Goal: Task Accomplishment & Management: Manage account settings

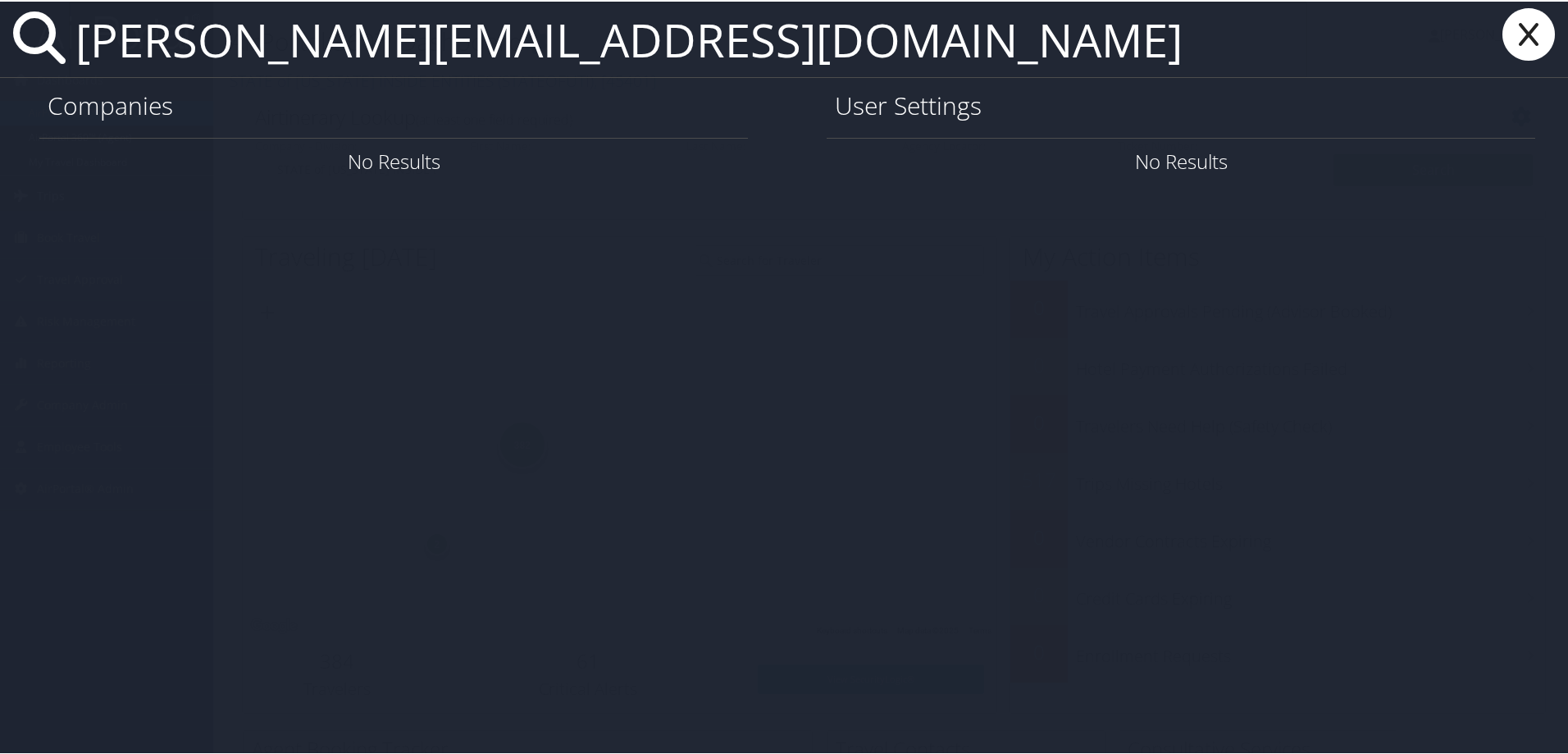
drag, startPoint x: 300, startPoint y: 45, endPoint x: 268, endPoint y: 41, distance: 32.2
click at [268, 41] on input "kevin.mawaring@imail.org" at bounding box center [688, 38] width 1238 height 76
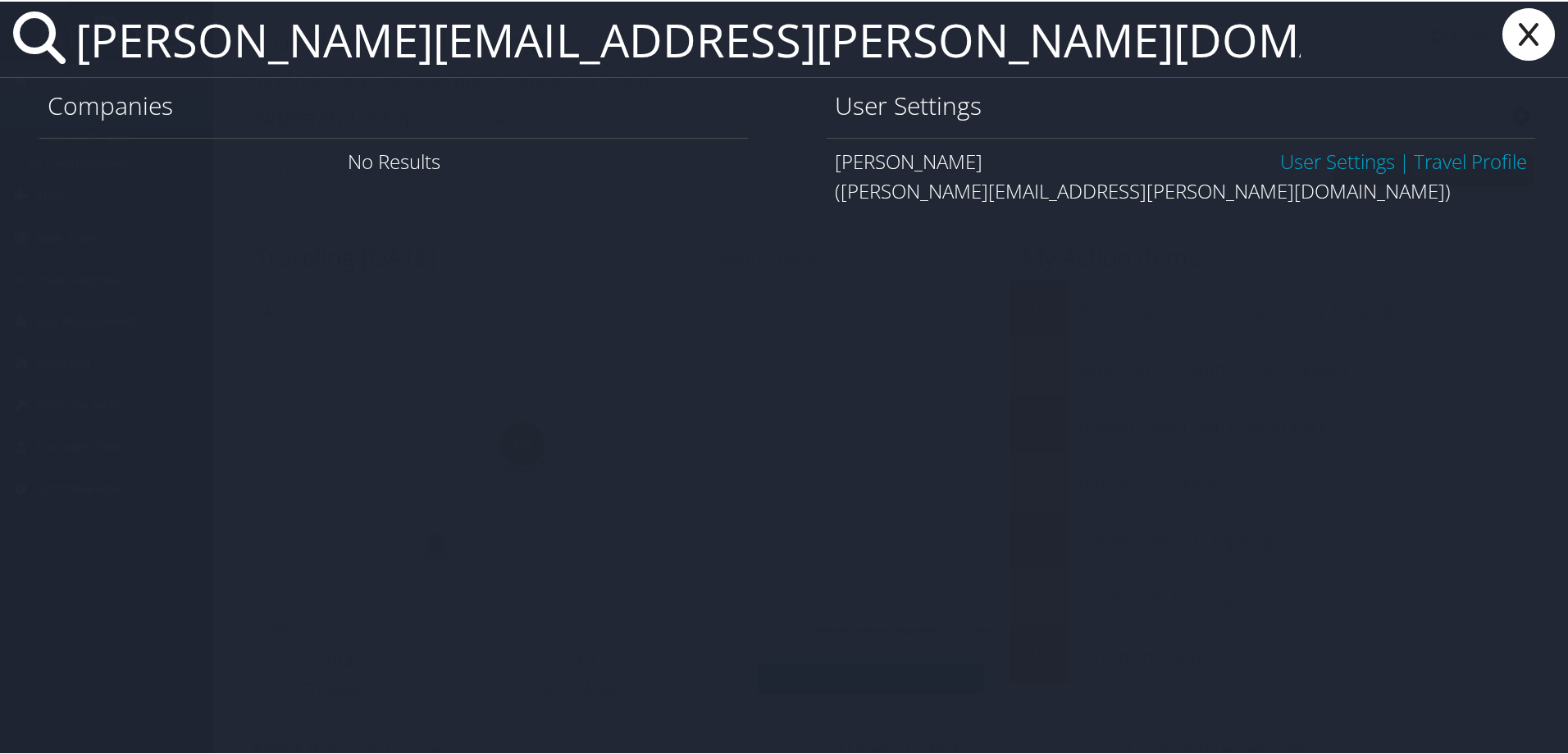
type input "[PERSON_NAME][EMAIL_ADDRESS][PERSON_NAME][DOMAIN_NAME]"
click at [1326, 155] on link "User Settings" at bounding box center [1337, 159] width 115 height 27
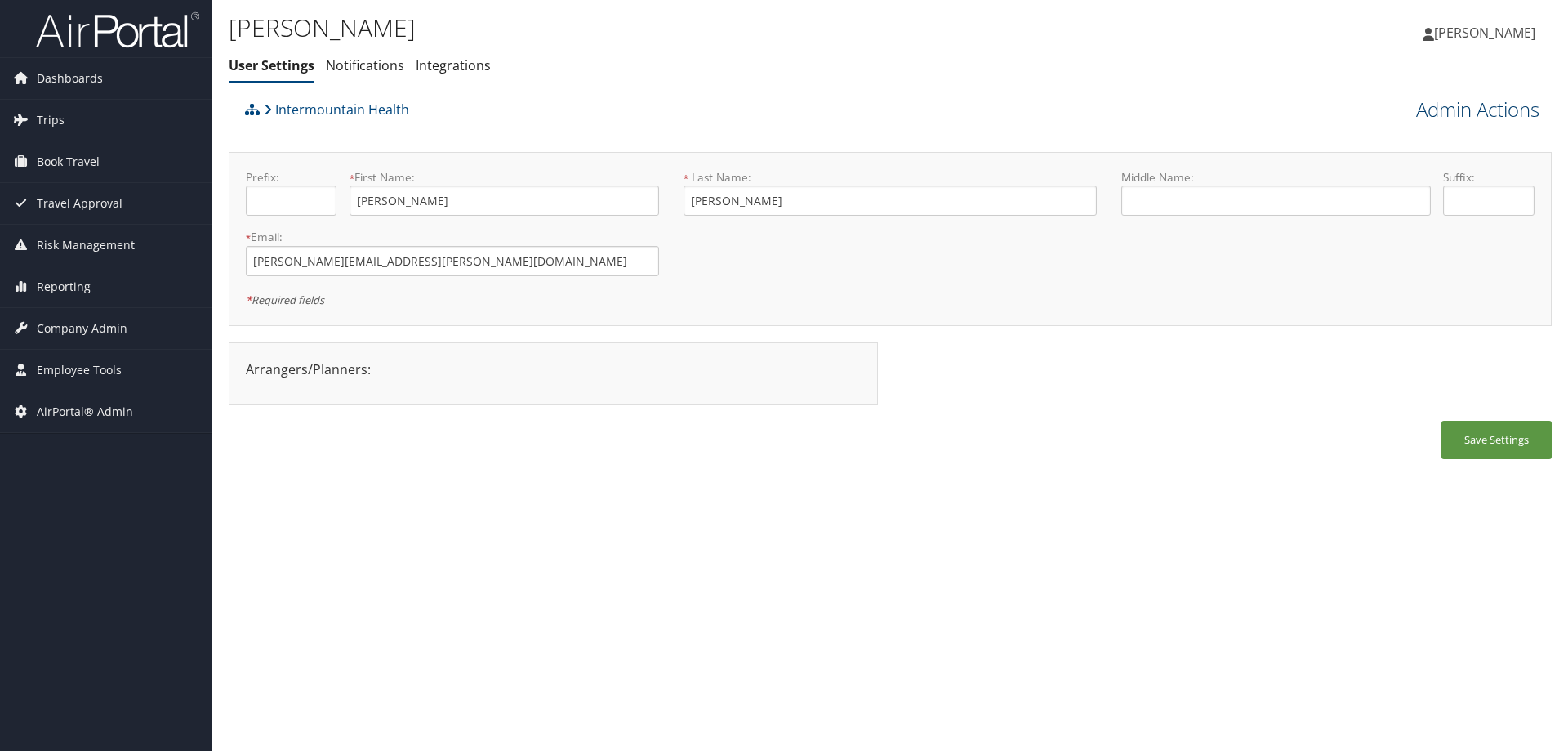
click at [1494, 109] on link "Admin Actions" at bounding box center [1477, 108] width 124 height 27
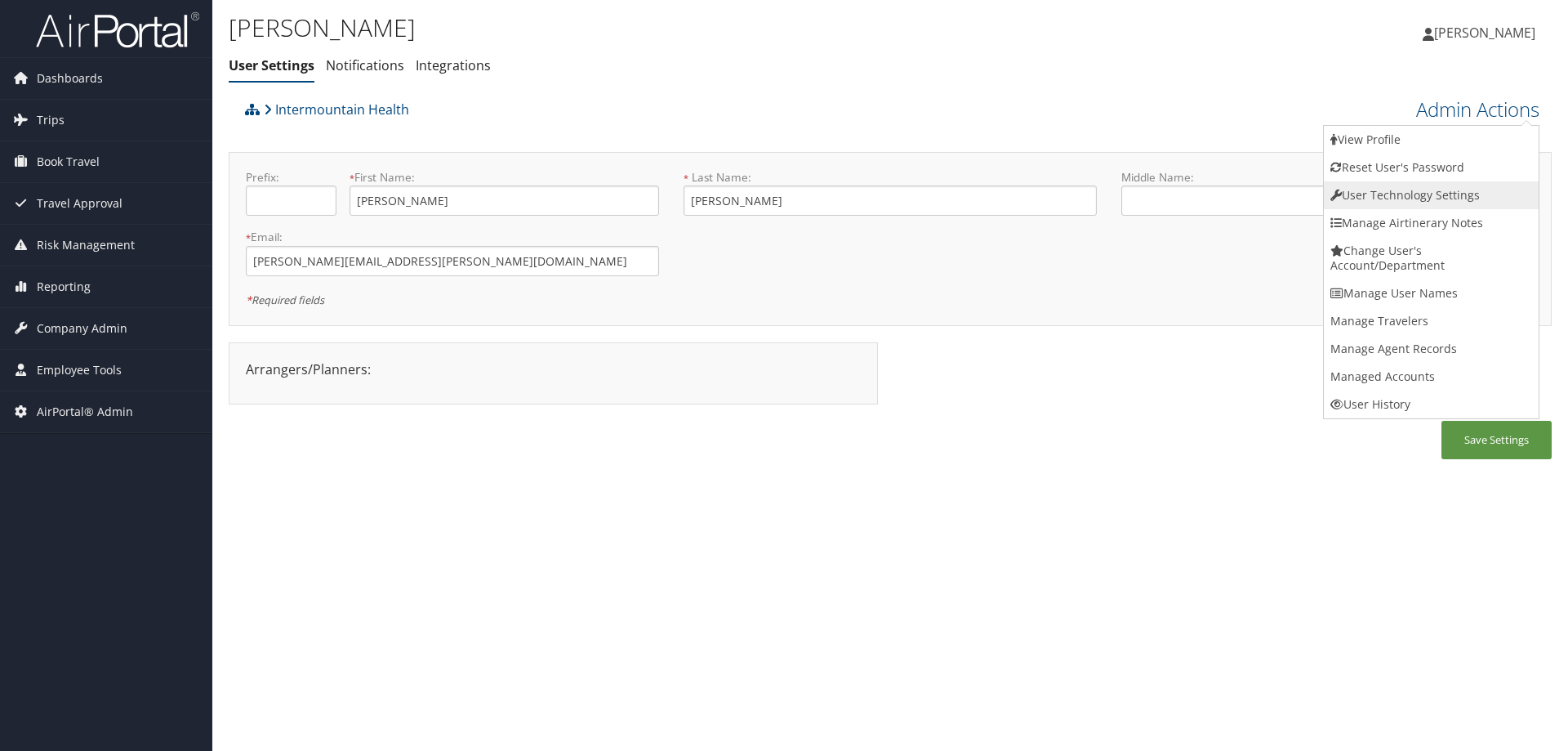
click at [1403, 198] on link "User Technology Settings" at bounding box center [1431, 194] width 215 height 27
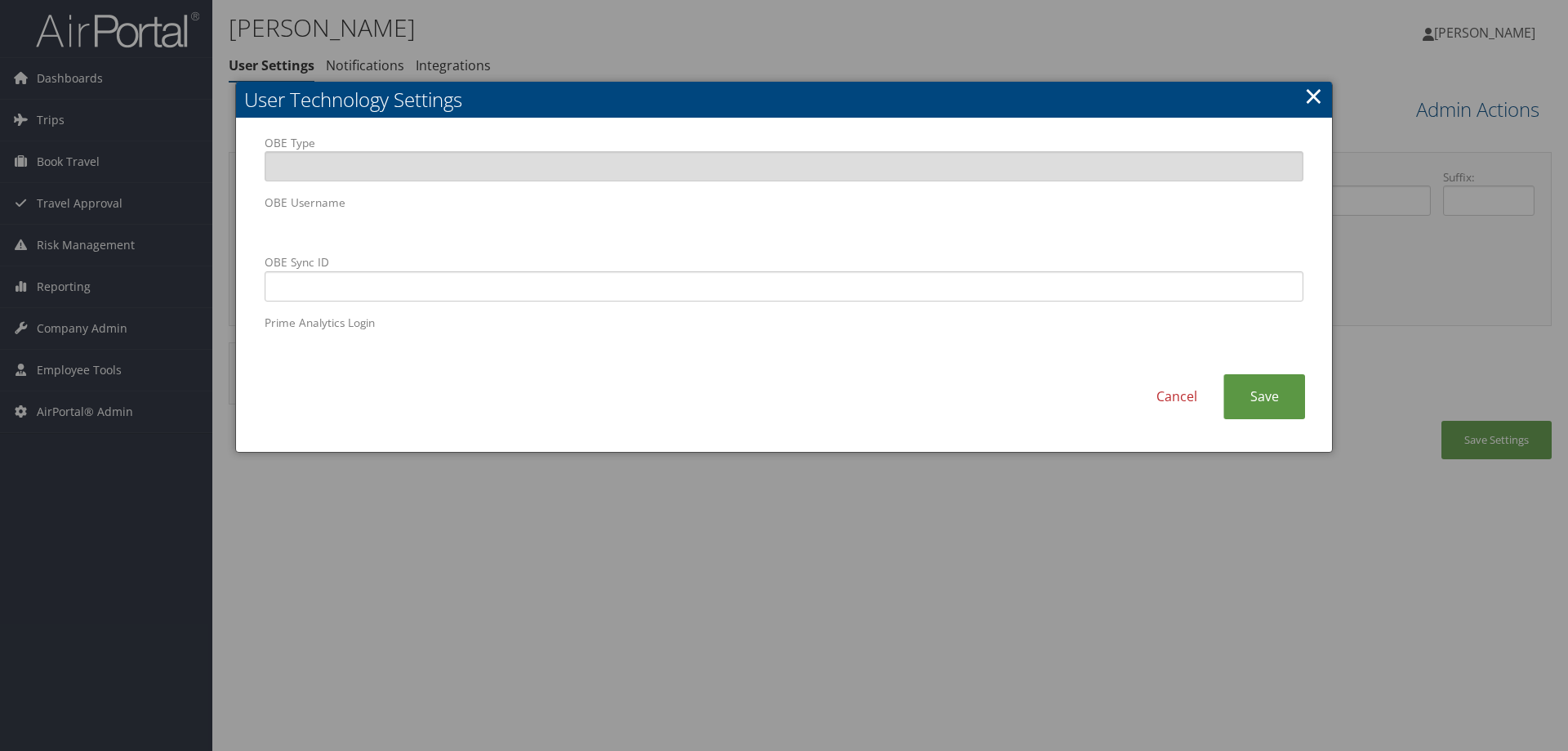
drag, startPoint x: 569, startPoint y: 570, endPoint x: 568, endPoint y: 490, distance: 80.0
click at [568, 565] on div at bounding box center [784, 376] width 1568 height 751
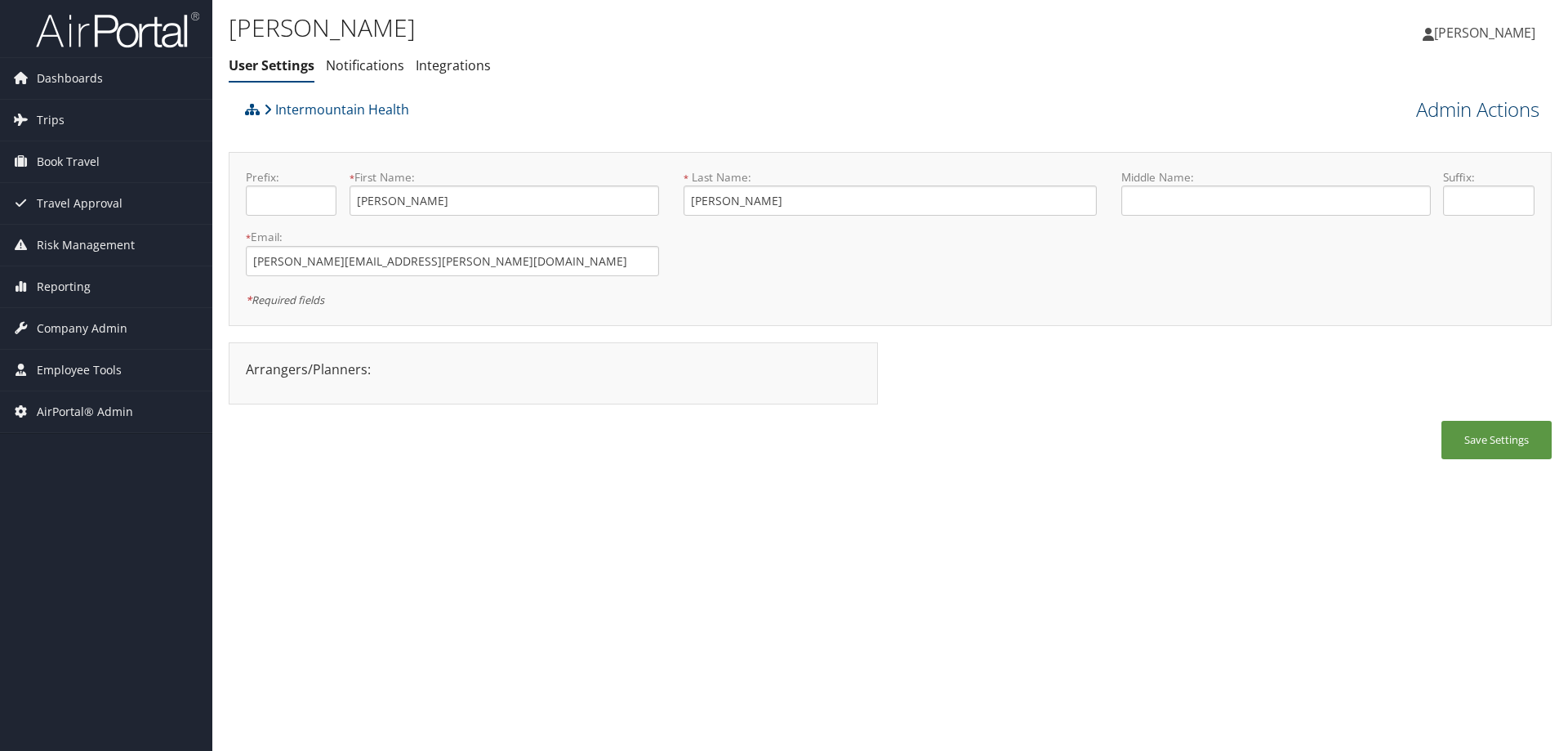
click at [1431, 103] on link "Admin Actions" at bounding box center [1477, 108] width 124 height 27
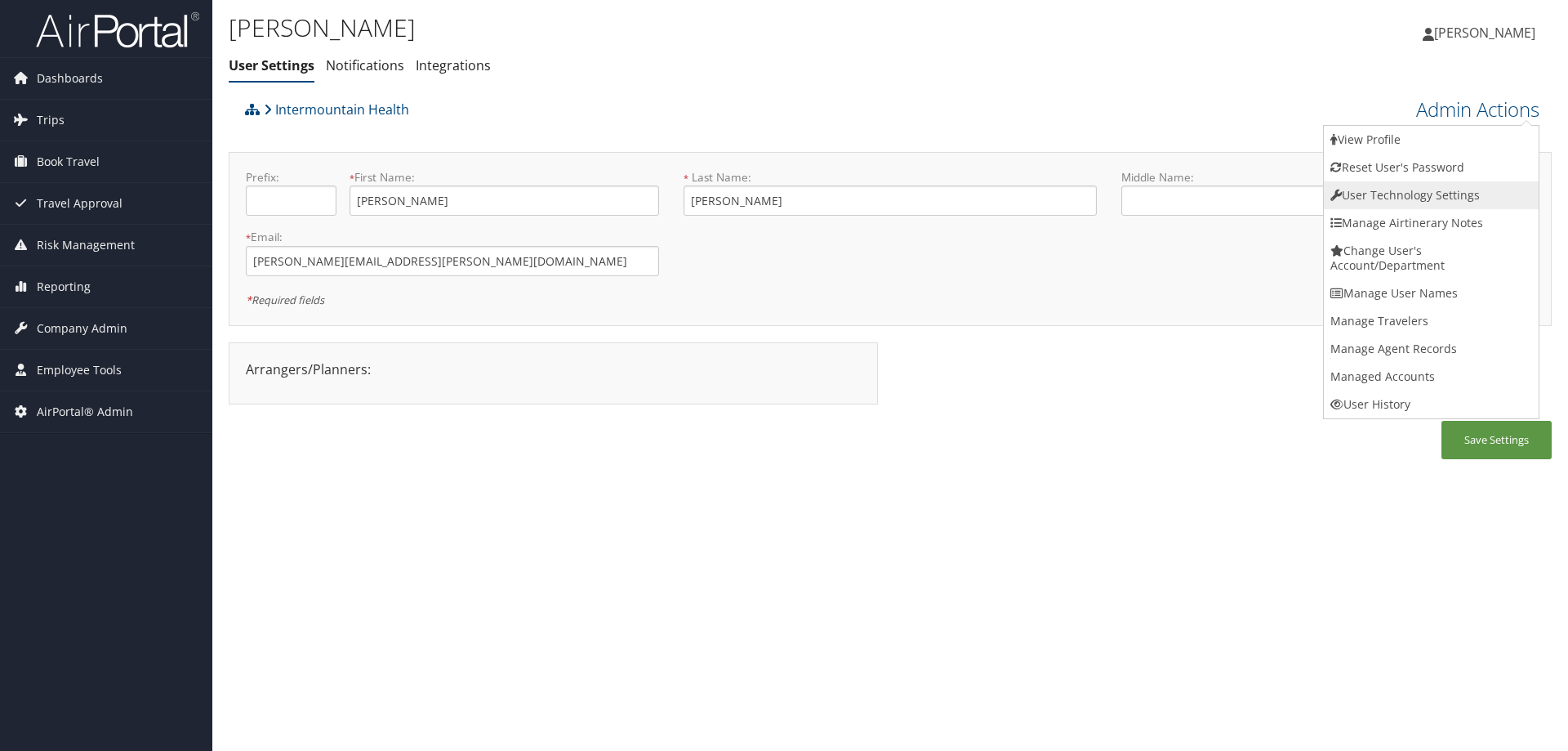
click at [1407, 202] on link "User Technology Settings" at bounding box center [1431, 194] width 215 height 27
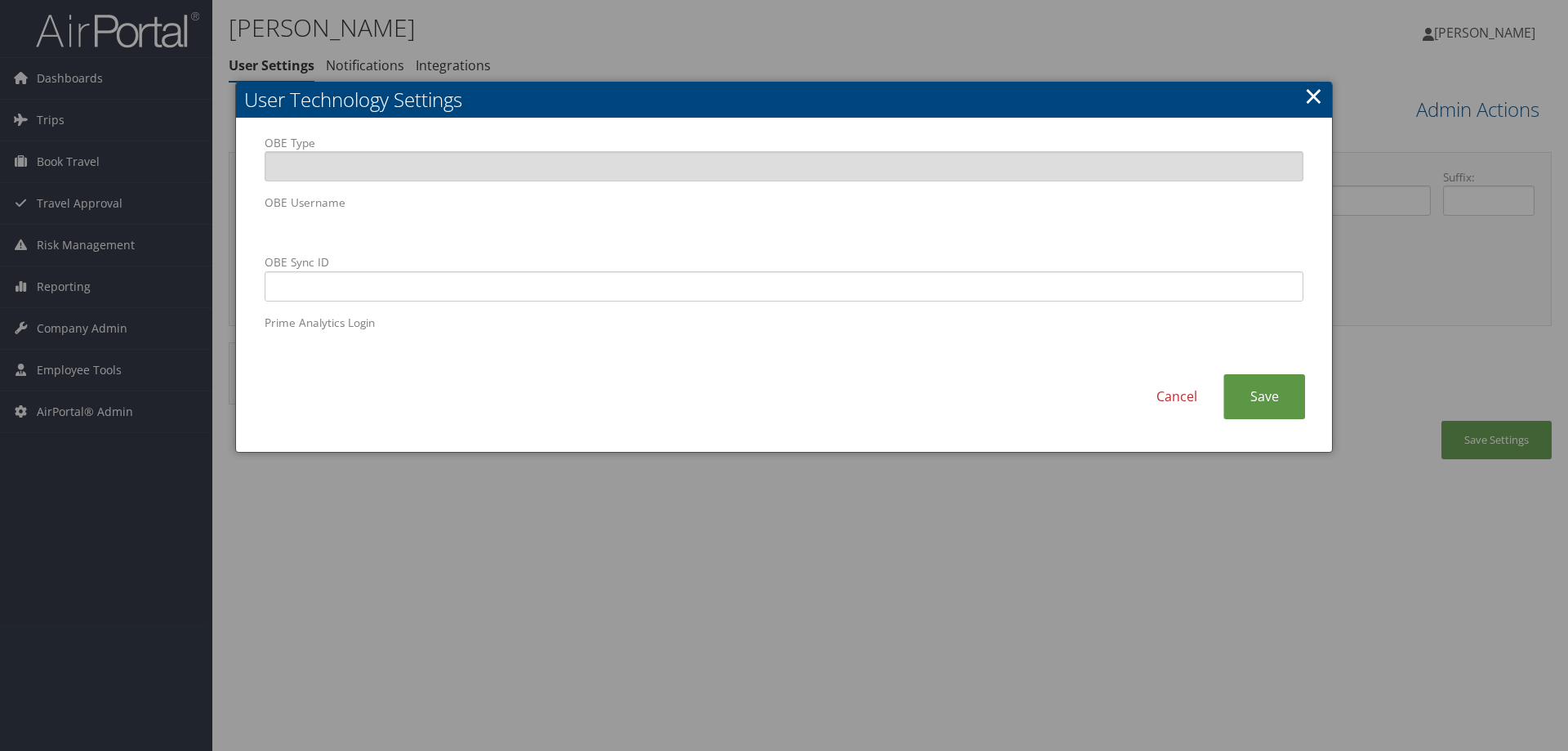
click at [167, 213] on body "Menu Dashboards ► AirPortal 360™ (Manager) AirPortal 360™ (Agent) My Travel Das…" at bounding box center [784, 376] width 1568 height 751
click at [316, 288] on input "OBE Sync ID" at bounding box center [784, 287] width 1039 height 30
paste input "[PERSON_NAME][EMAIL_ADDRESS][PERSON_NAME][DOMAIN_NAME]"
type input "kevin.manwaring@imail.org"
click at [1260, 397] on link "Save" at bounding box center [1263, 397] width 82 height 45
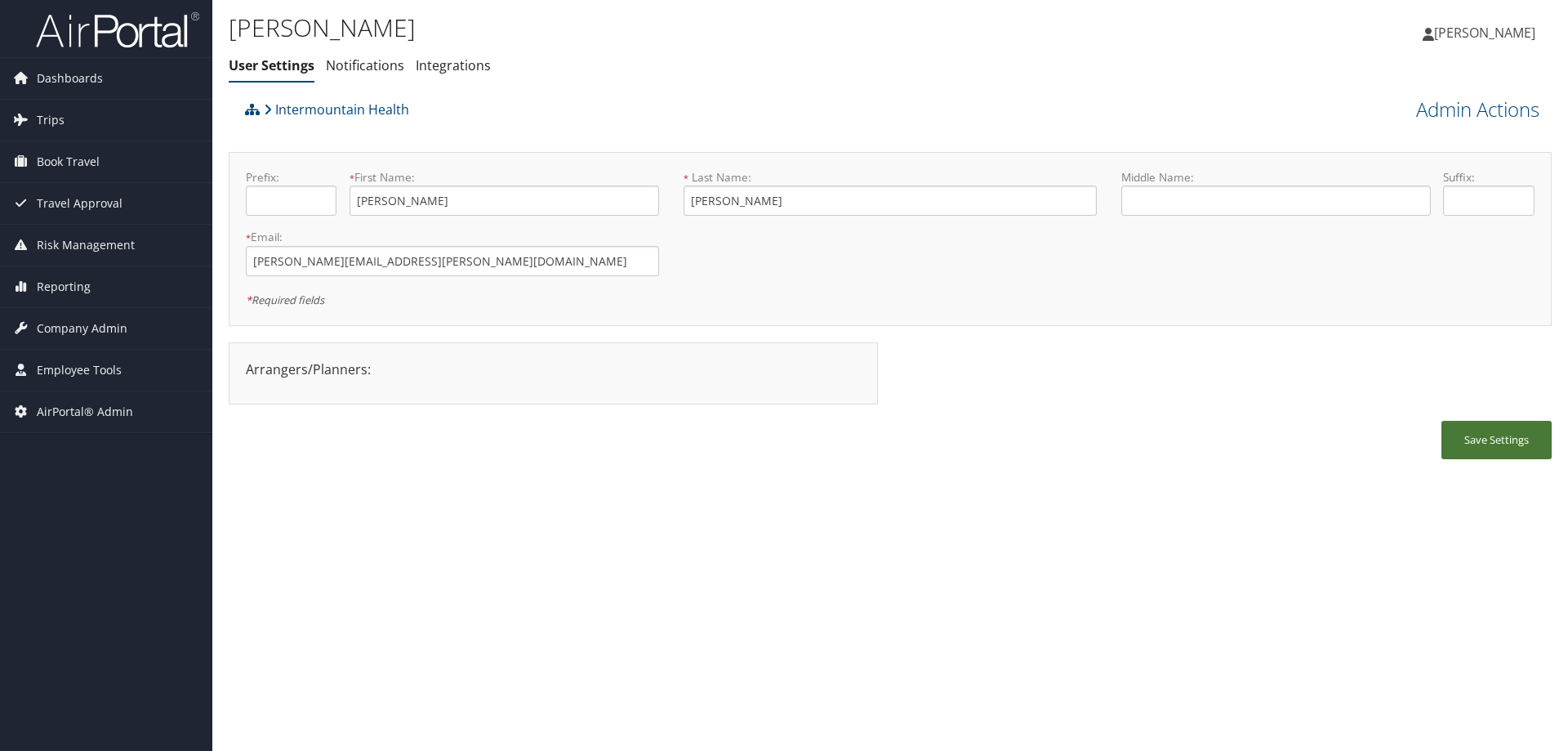
click at [1506, 450] on button "Save Settings" at bounding box center [1496, 440] width 110 height 39
drag, startPoint x: 432, startPoint y: 259, endPoint x: 242, endPoint y: 255, distance: 190.0
click at [242, 255] on div "* Email: kevin.manwaring@imail.org This field is required" at bounding box center [453, 259] width 437 height 59
click at [360, 102] on link "Intermountain Health" at bounding box center [337, 109] width 145 height 33
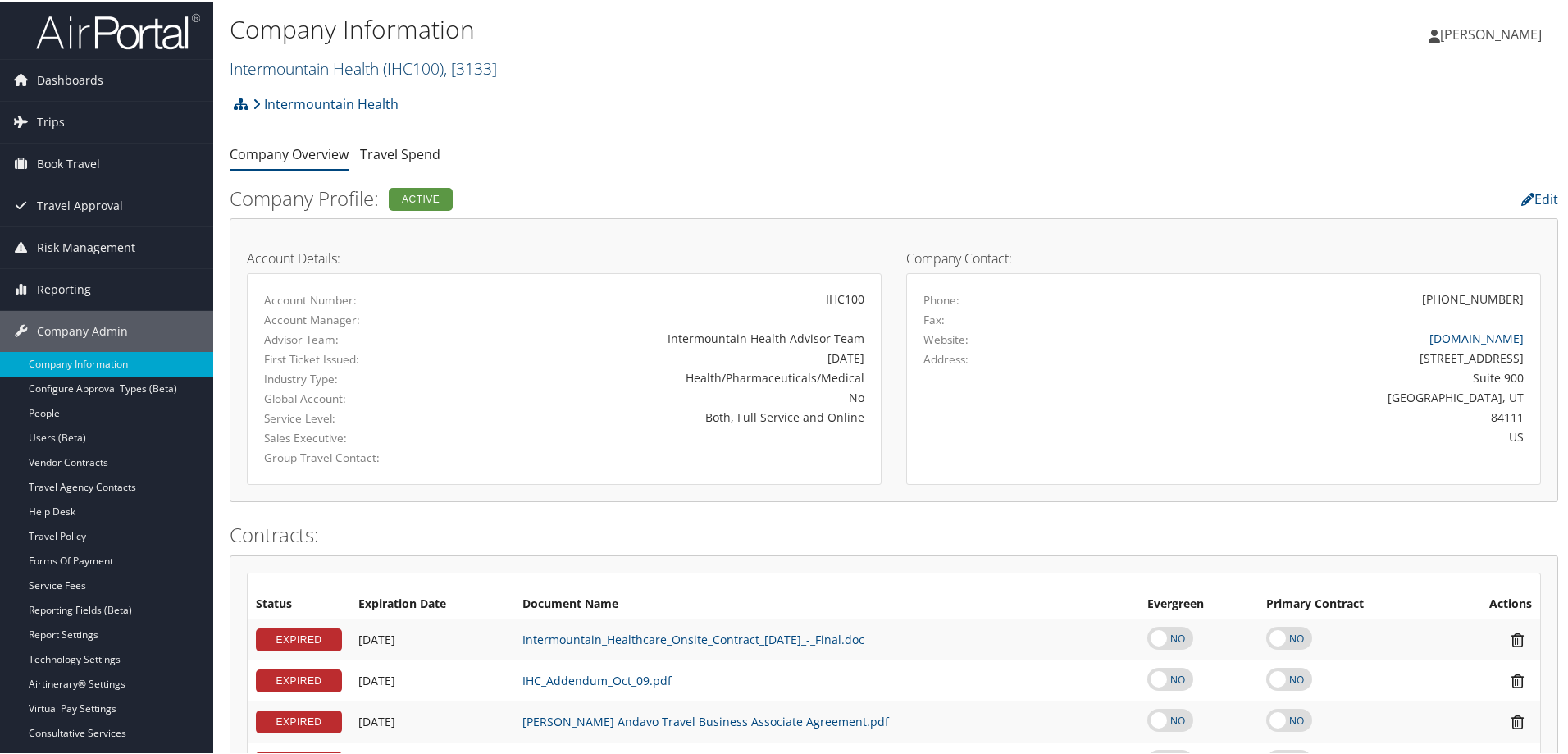
click at [330, 70] on link "Intermountain Health ( IHC100 ) , [ 3133 ]" at bounding box center [364, 66] width 267 height 22
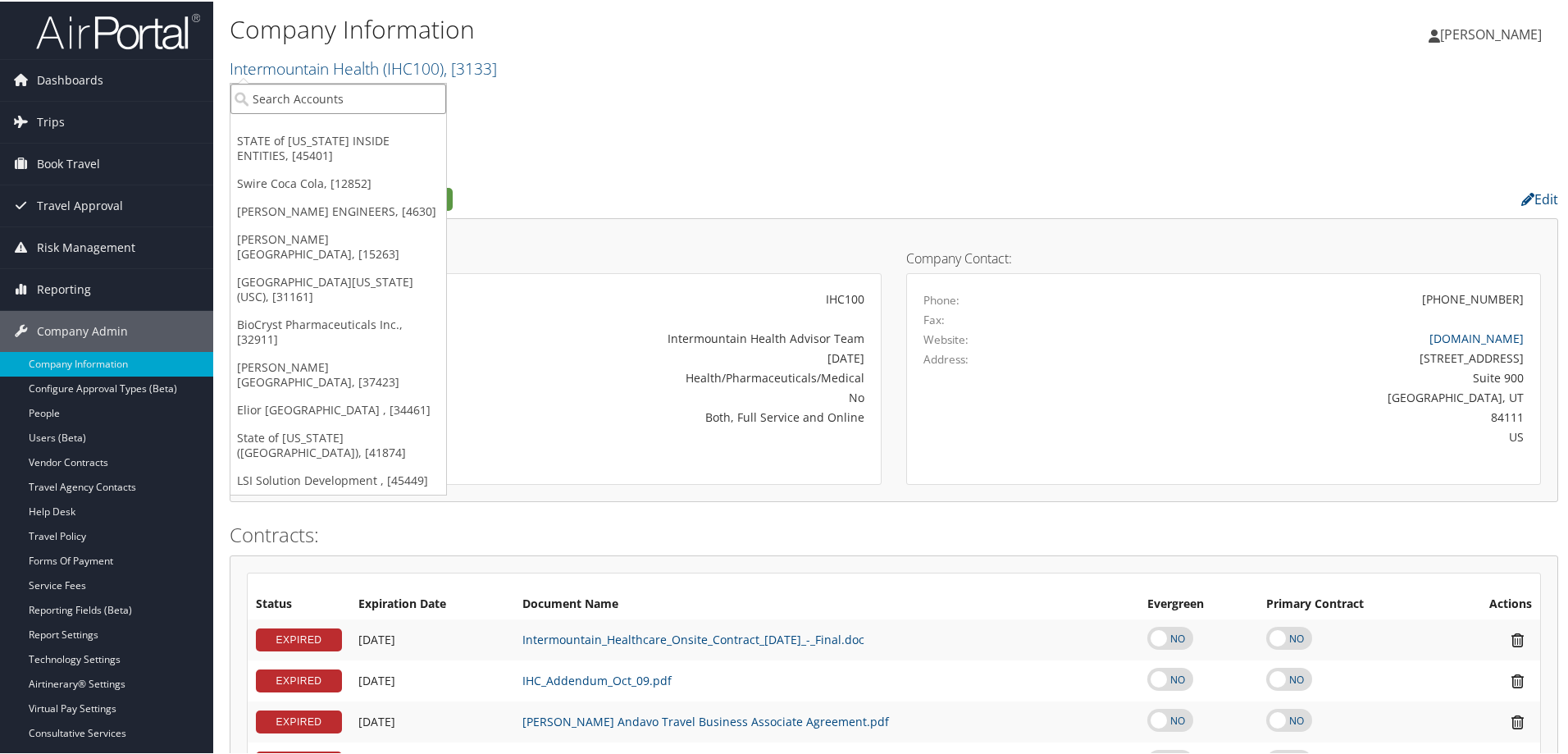
click at [326, 91] on input "search" at bounding box center [338, 98] width 216 height 30
type input "space dyn"
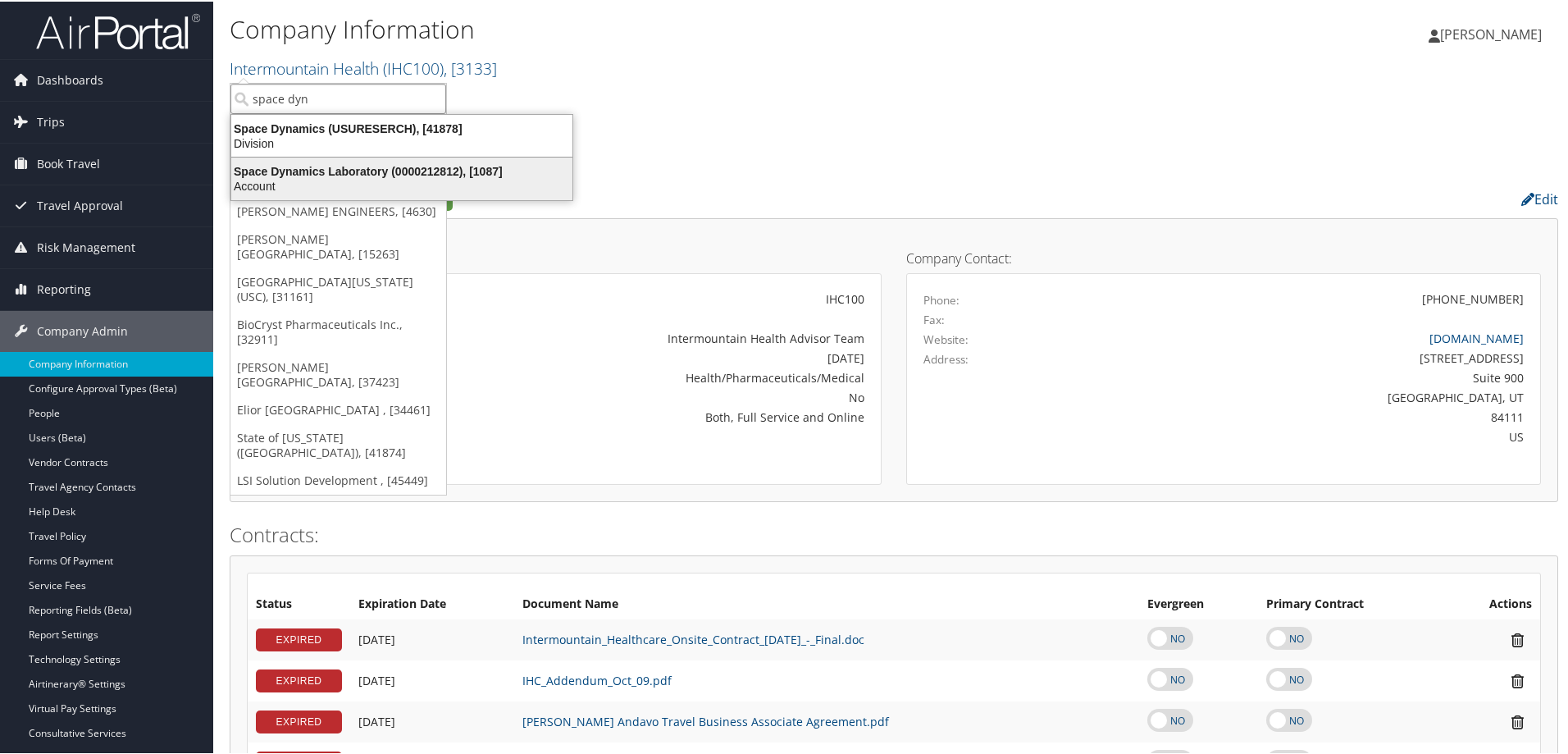
click at [266, 183] on div "Account" at bounding box center [401, 185] width 361 height 15
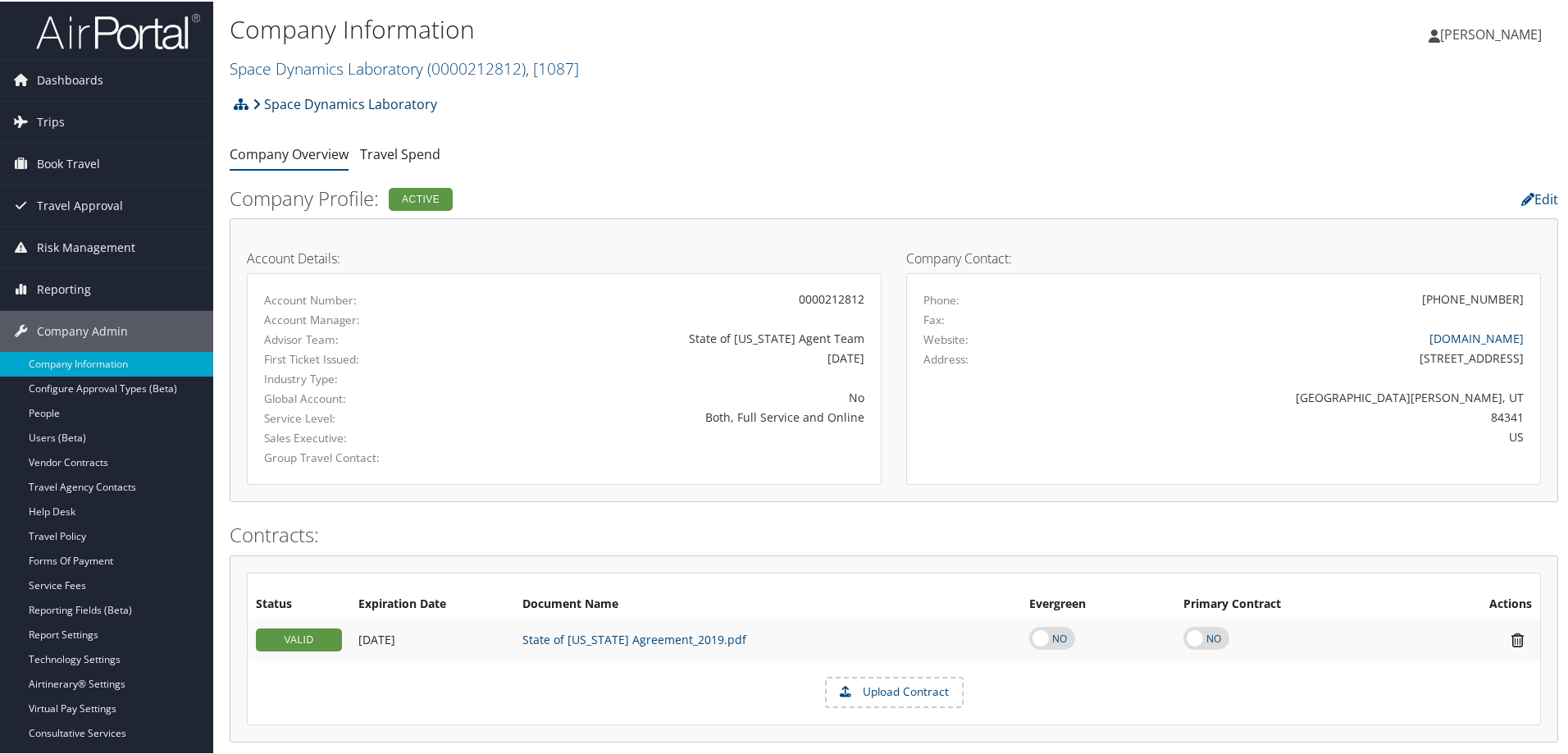
click at [343, 103] on link "Space Dynamics Laboratory" at bounding box center [345, 102] width 185 height 33
click at [96, 483] on link "Travel Agency Contacts" at bounding box center [106, 486] width 213 height 25
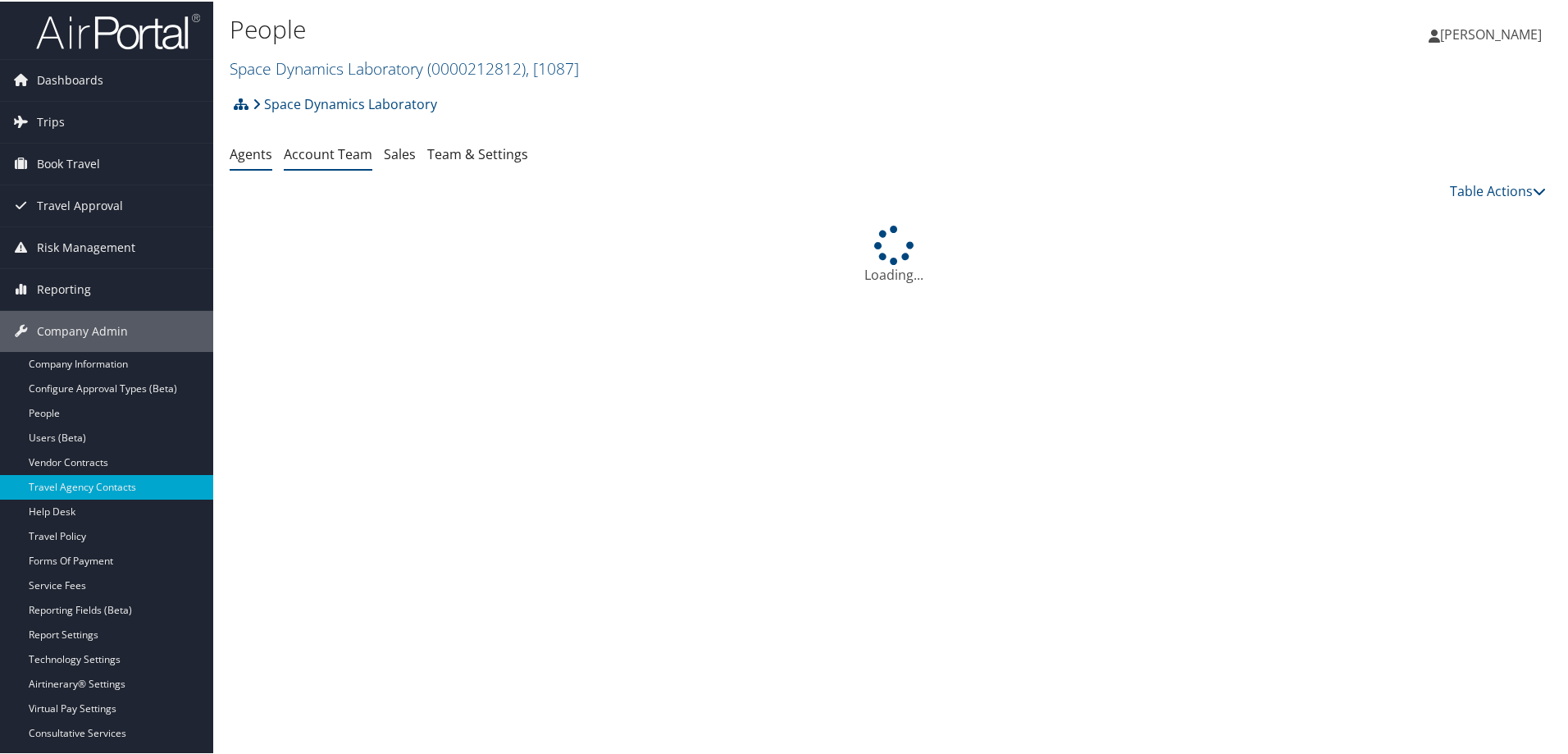
click at [321, 146] on link "Account Team" at bounding box center [329, 153] width 89 height 18
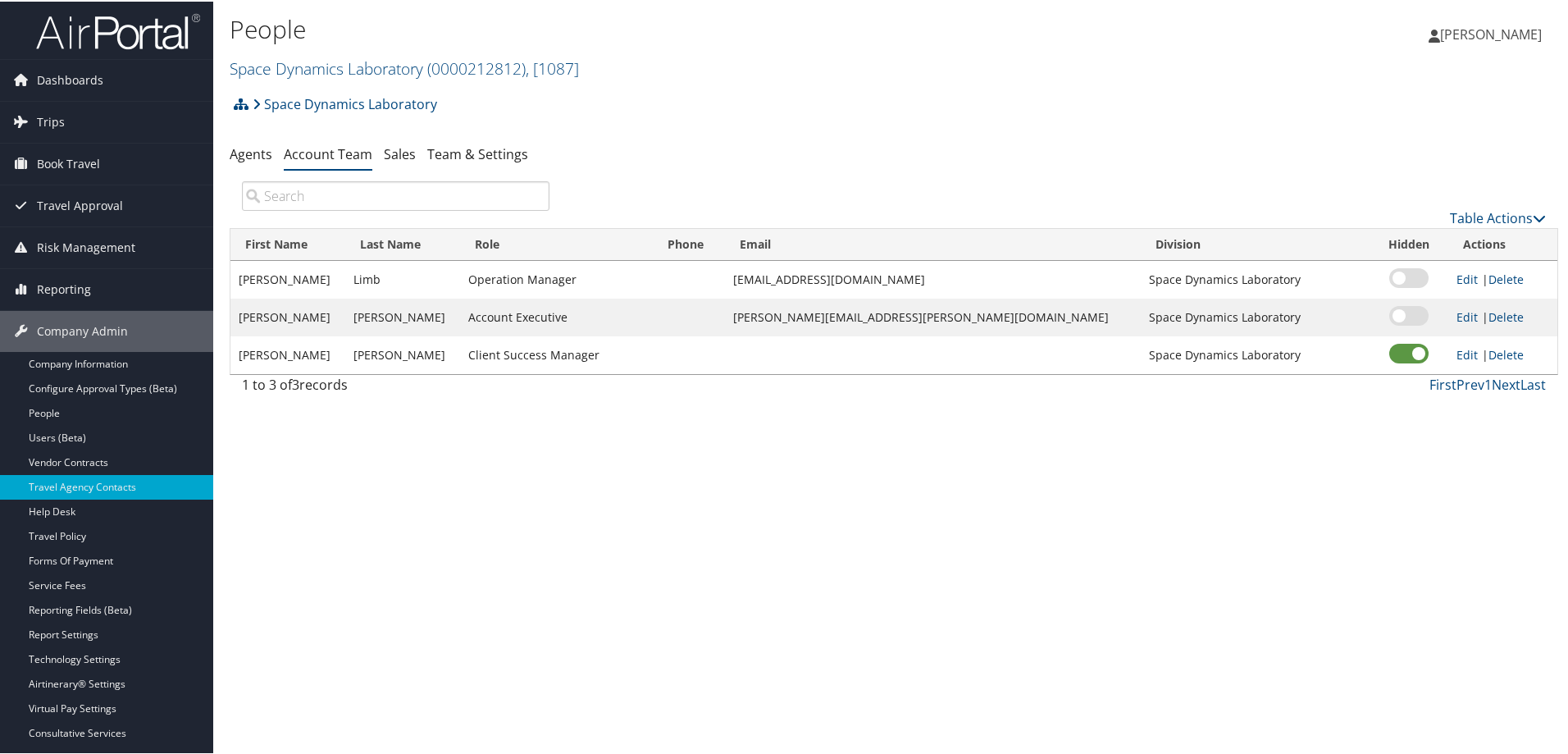
drag, startPoint x: 585, startPoint y: 585, endPoint x: 591, endPoint y: 601, distance: 17.1
click at [586, 586] on div "People Space Dynamics Laboratory ( 0000212812 ) , [ 1087 ] Space Dynamics Labor…" at bounding box center [894, 377] width 1362 height 754
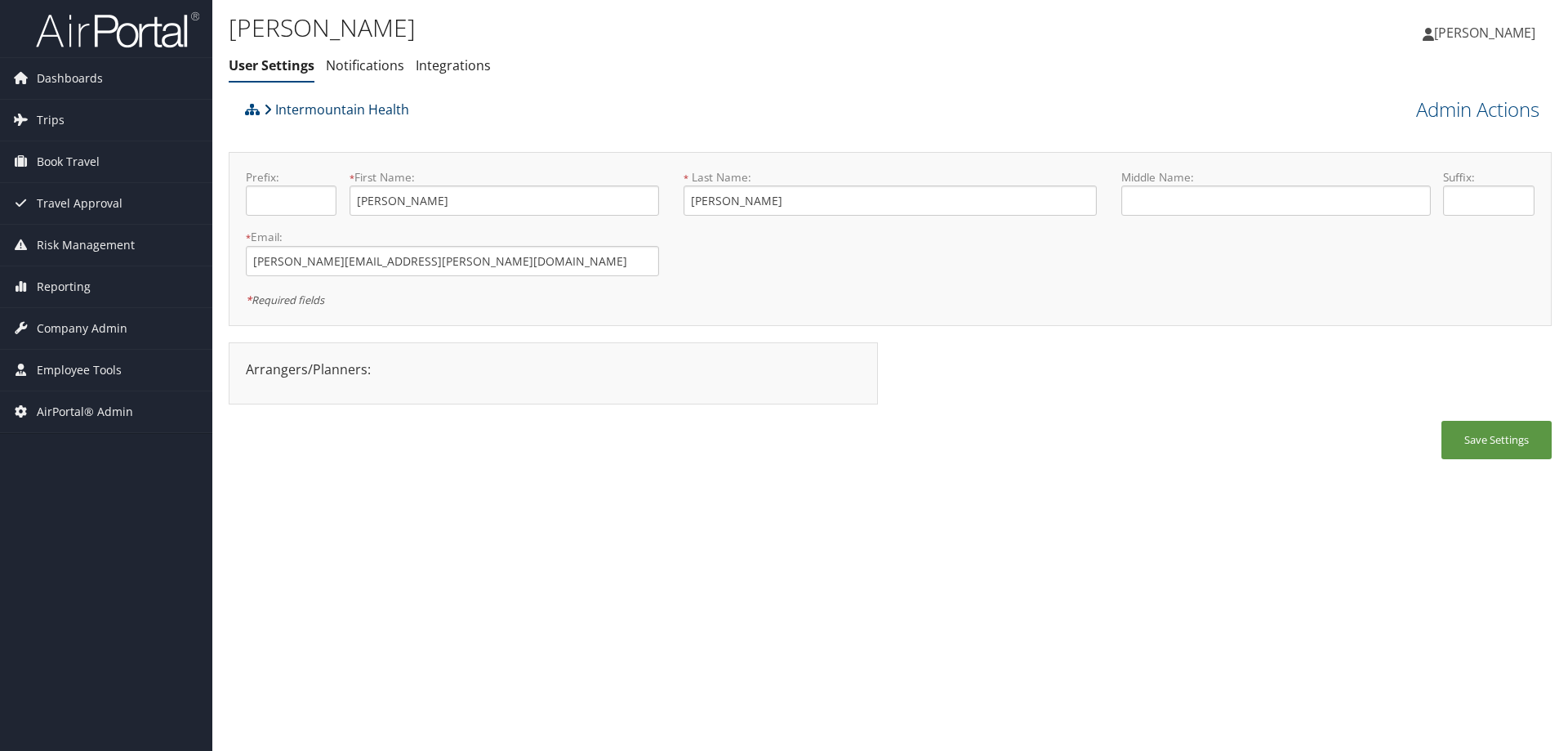
click at [345, 101] on link "Intermountain Health" at bounding box center [337, 109] width 145 height 33
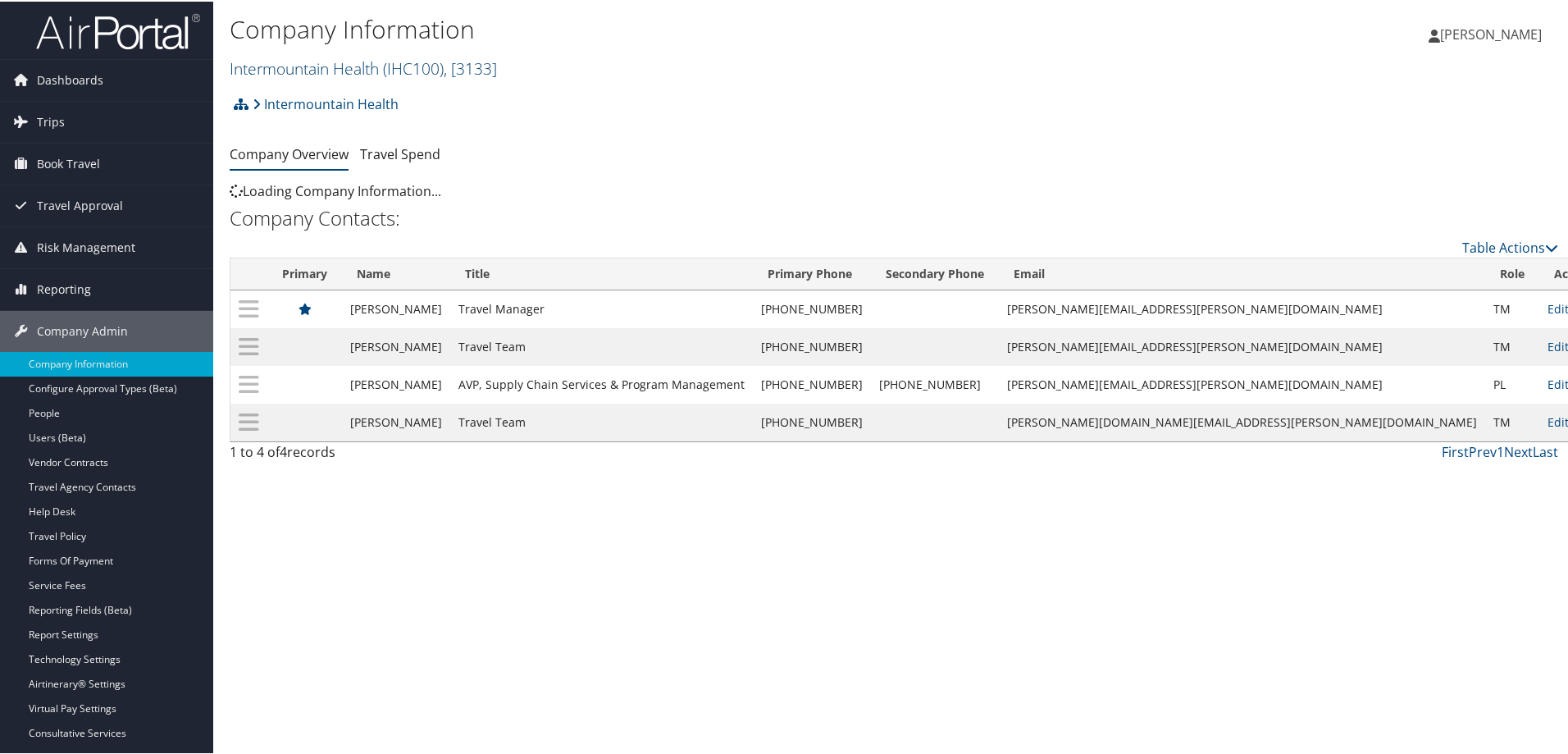
click at [282, 66] on link "Intermountain Health ( IHC100 ) , [ 3133 ]" at bounding box center [364, 66] width 267 height 22
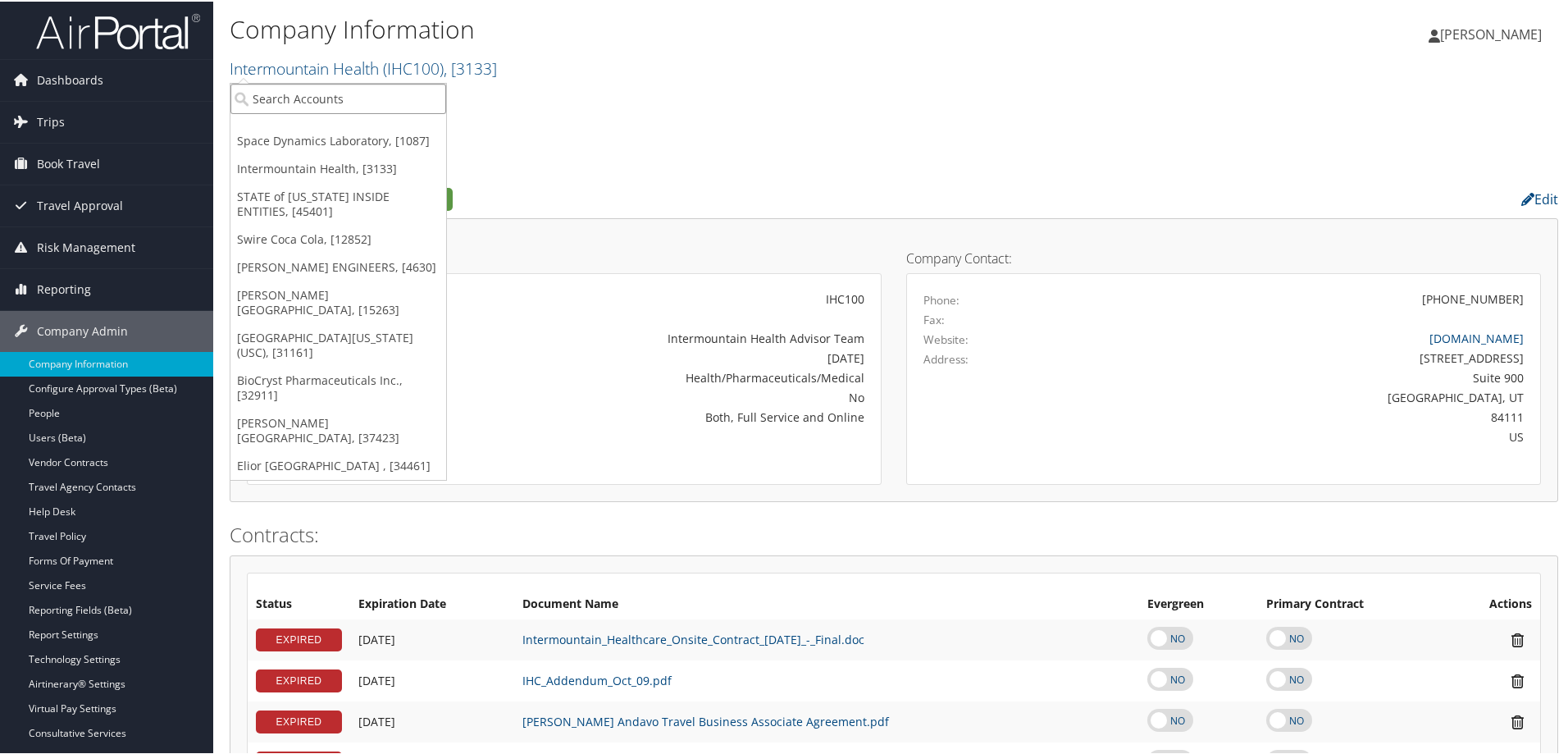
click at [255, 94] on input "search" at bounding box center [338, 98] width 216 height 30
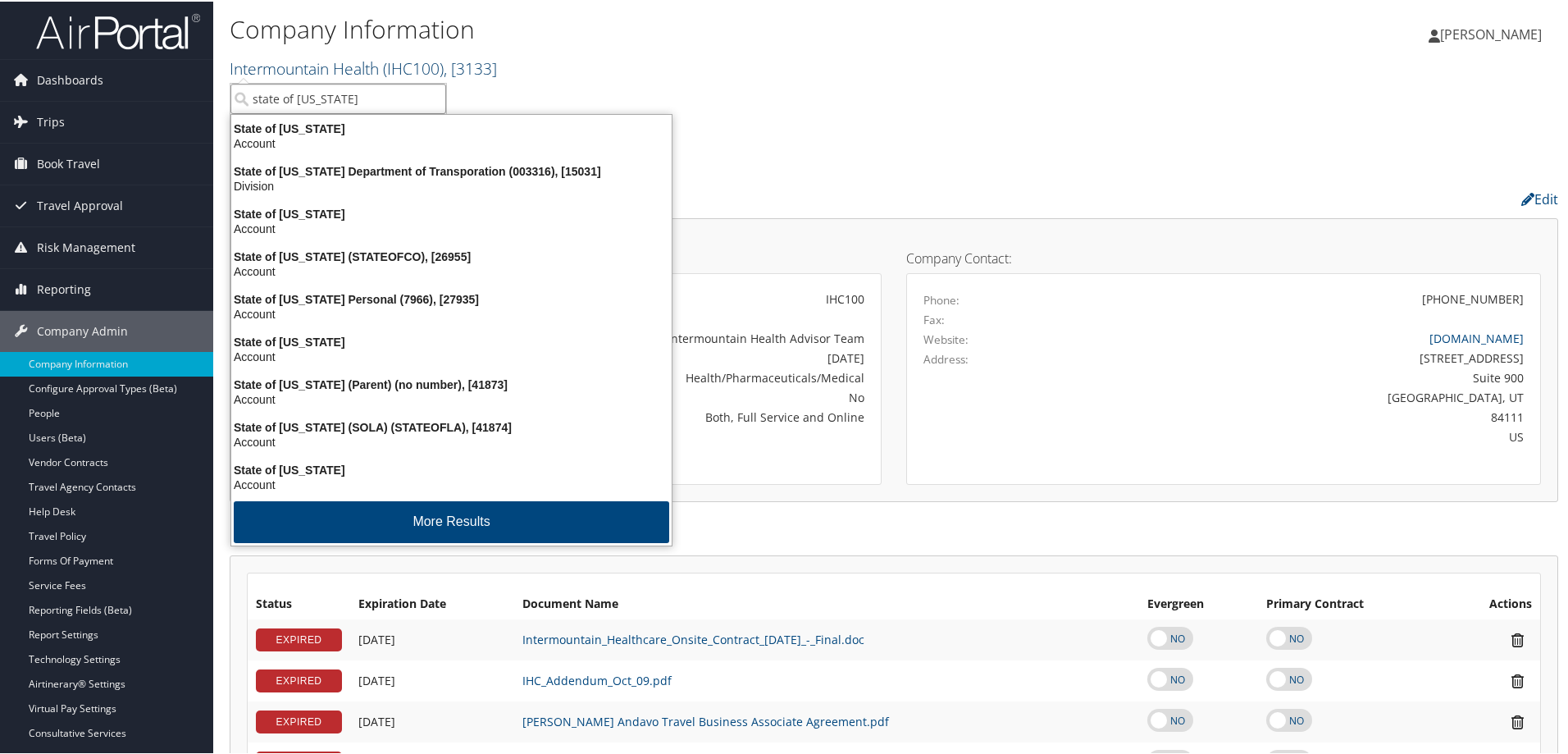
type input "state of utah"
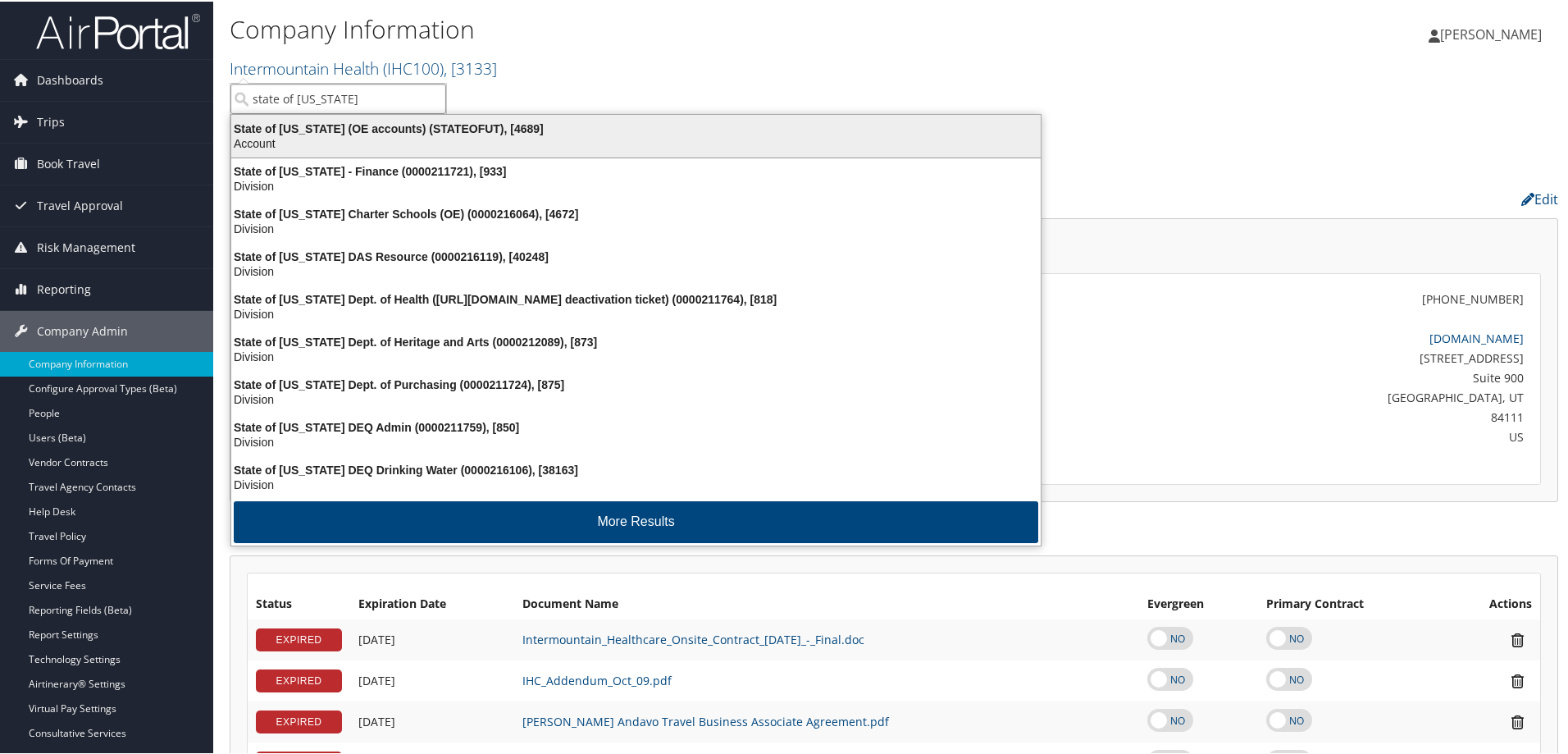
click at [333, 140] on div "Account" at bounding box center [636, 142] width 829 height 15
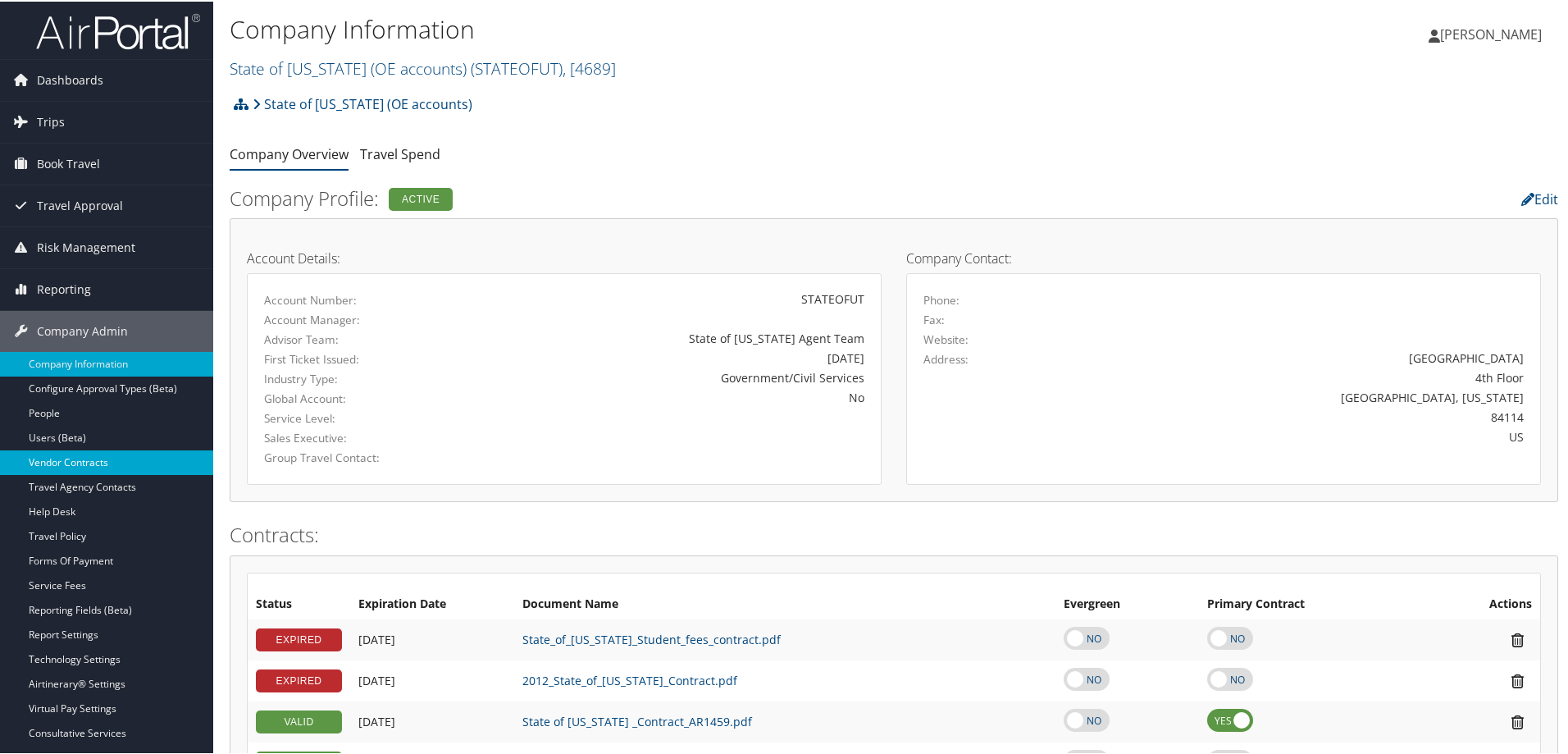
drag, startPoint x: 126, startPoint y: 487, endPoint x: 150, endPoint y: 462, distance: 34.7
click at [127, 487] on link "Travel Agency Contacts" at bounding box center [106, 486] width 213 height 25
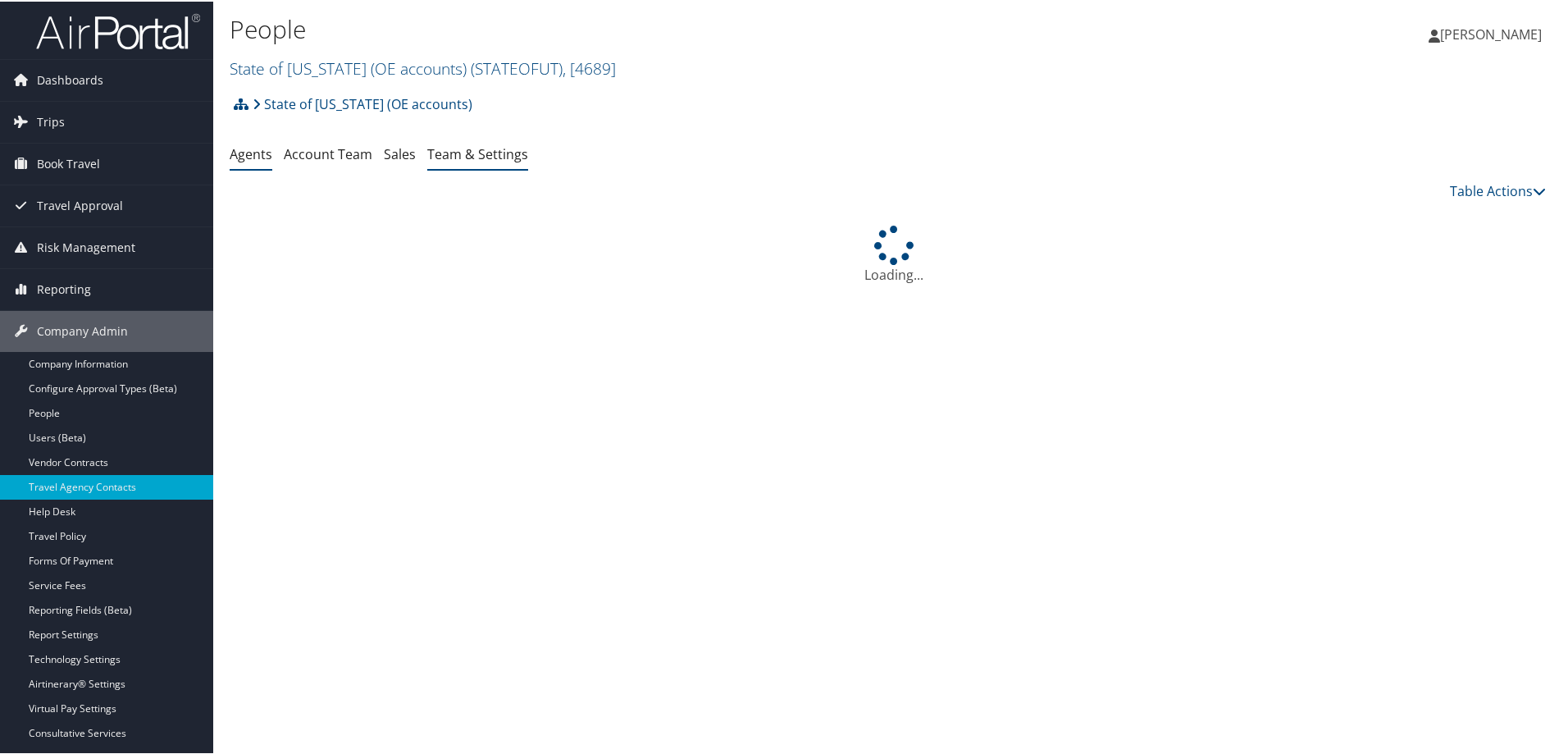
click at [467, 157] on link "Team & Settings" at bounding box center [477, 153] width 101 height 18
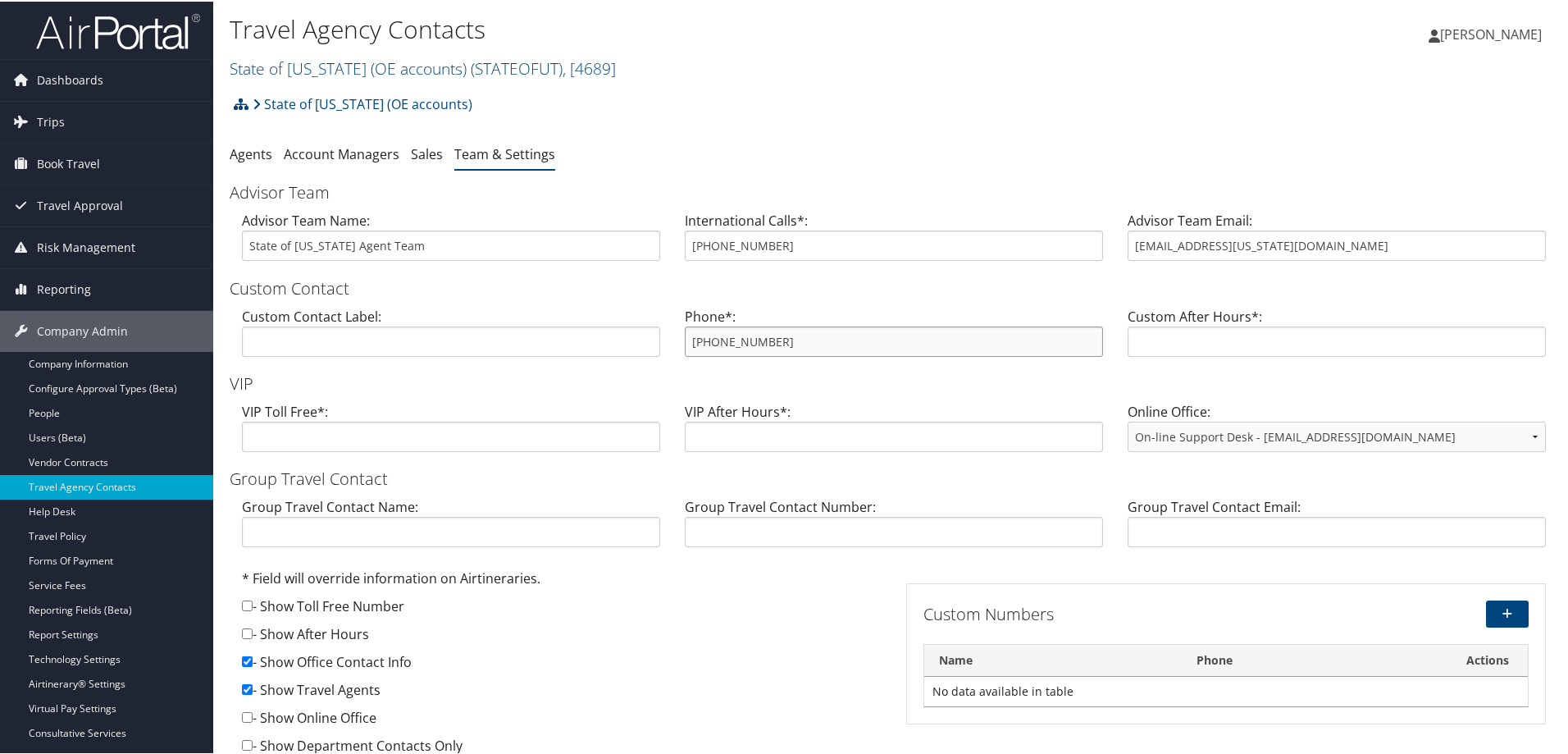
drag, startPoint x: 806, startPoint y: 338, endPoint x: 686, endPoint y: 330, distance: 120.3
click at [686, 330] on input "[PHONE_NUMBER]" at bounding box center [894, 340] width 419 height 30
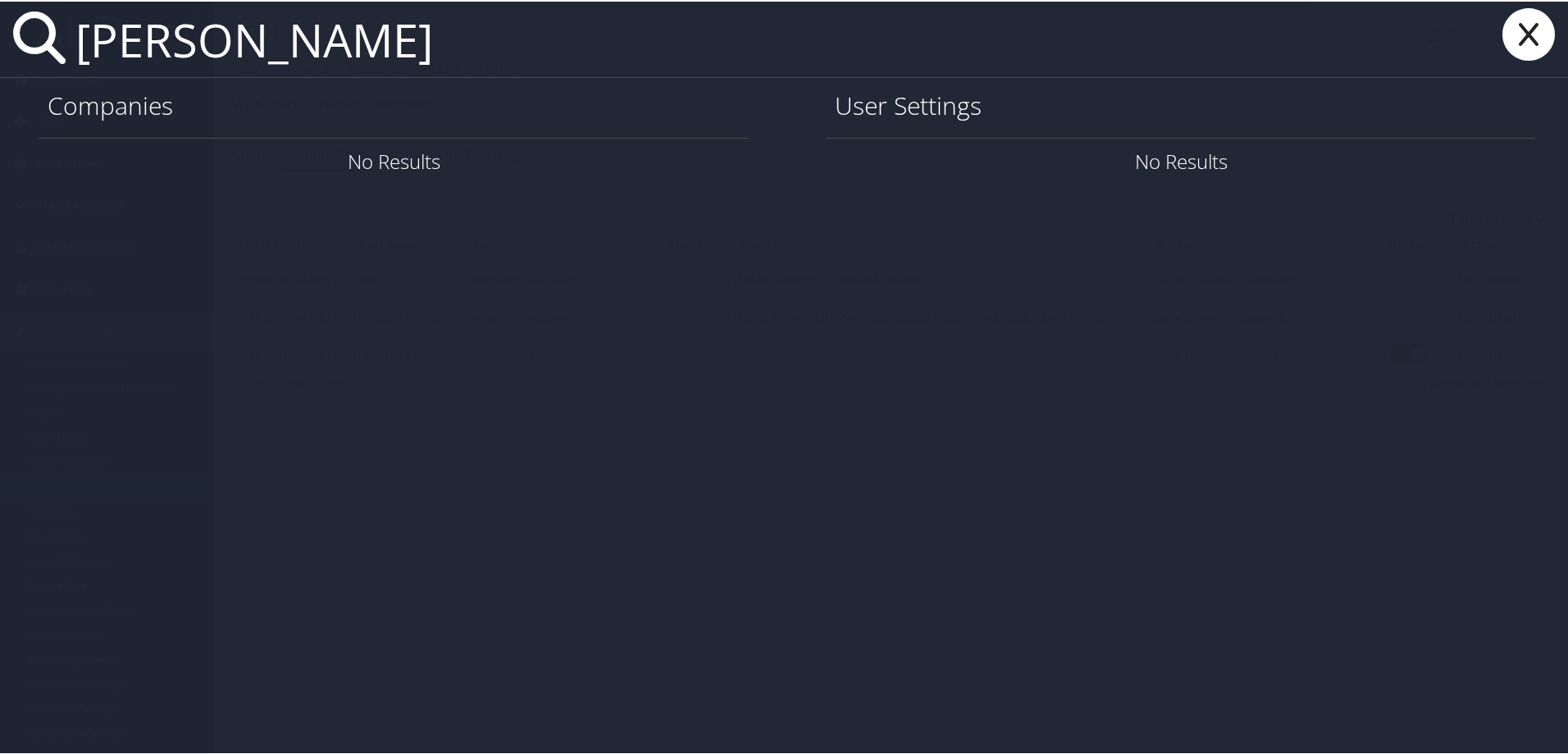
click at [1390, 419] on div "[PERSON_NAME] Companies No Results User Settings No Results" at bounding box center [787, 377] width 1575 height 754
click at [359, 58] on input "[PERSON_NAME]" at bounding box center [688, 38] width 1238 height 76
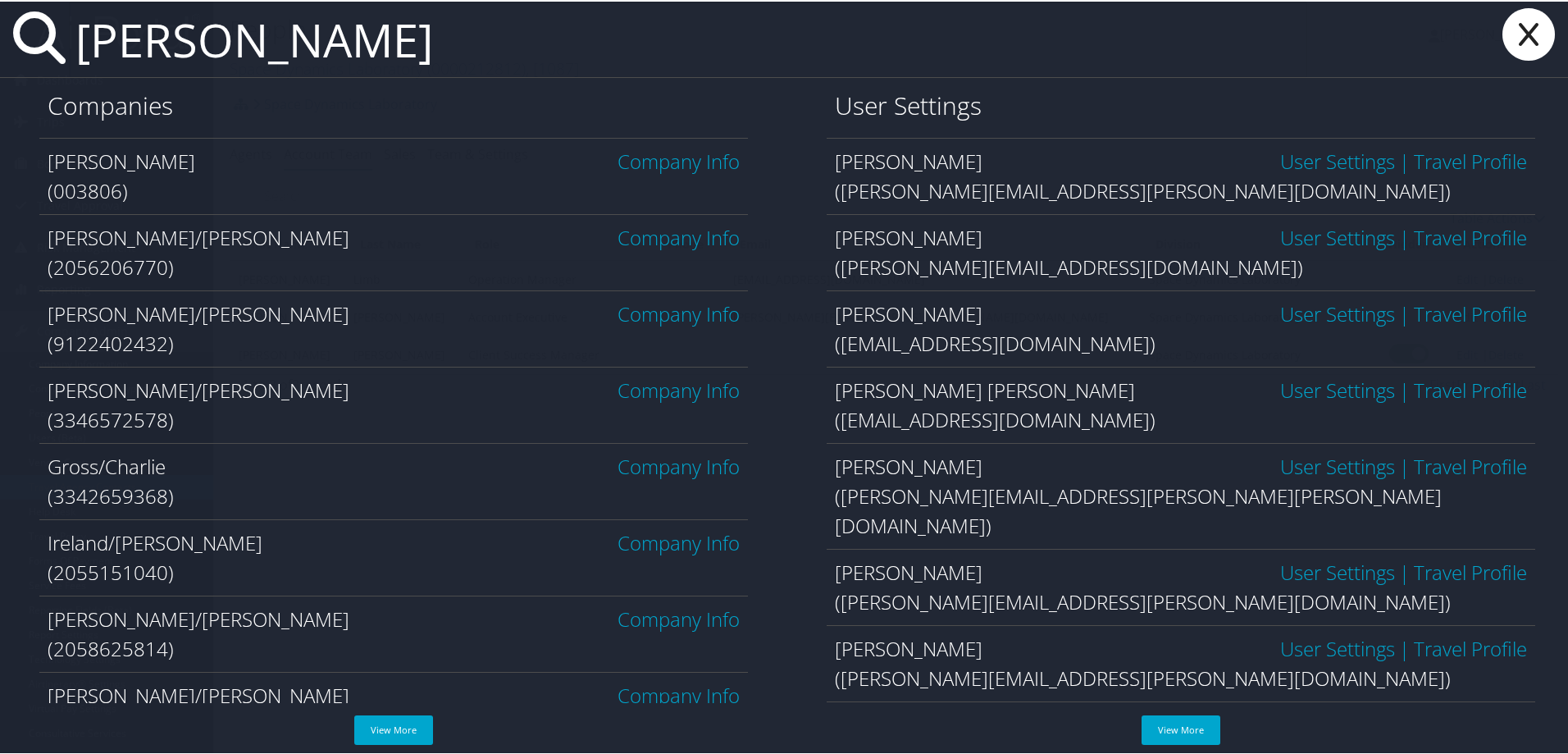
type input "[PERSON_NAME]"
